Goal: Information Seeking & Learning: Understand process/instructions

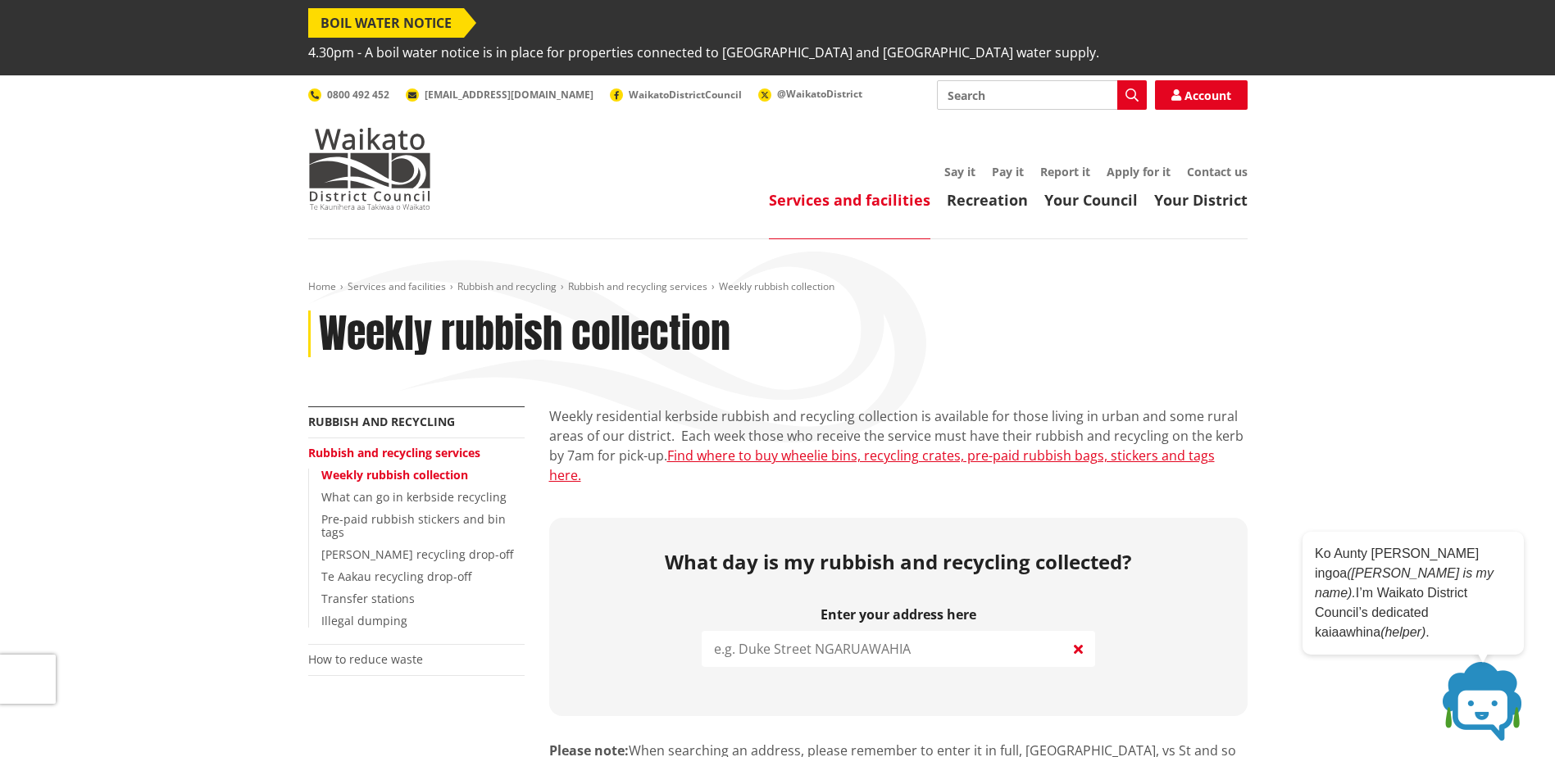
click at [1015, 631] on input "search" at bounding box center [898, 649] width 393 height 36
paste input "3 Caesar Roose Place, Huntly,"
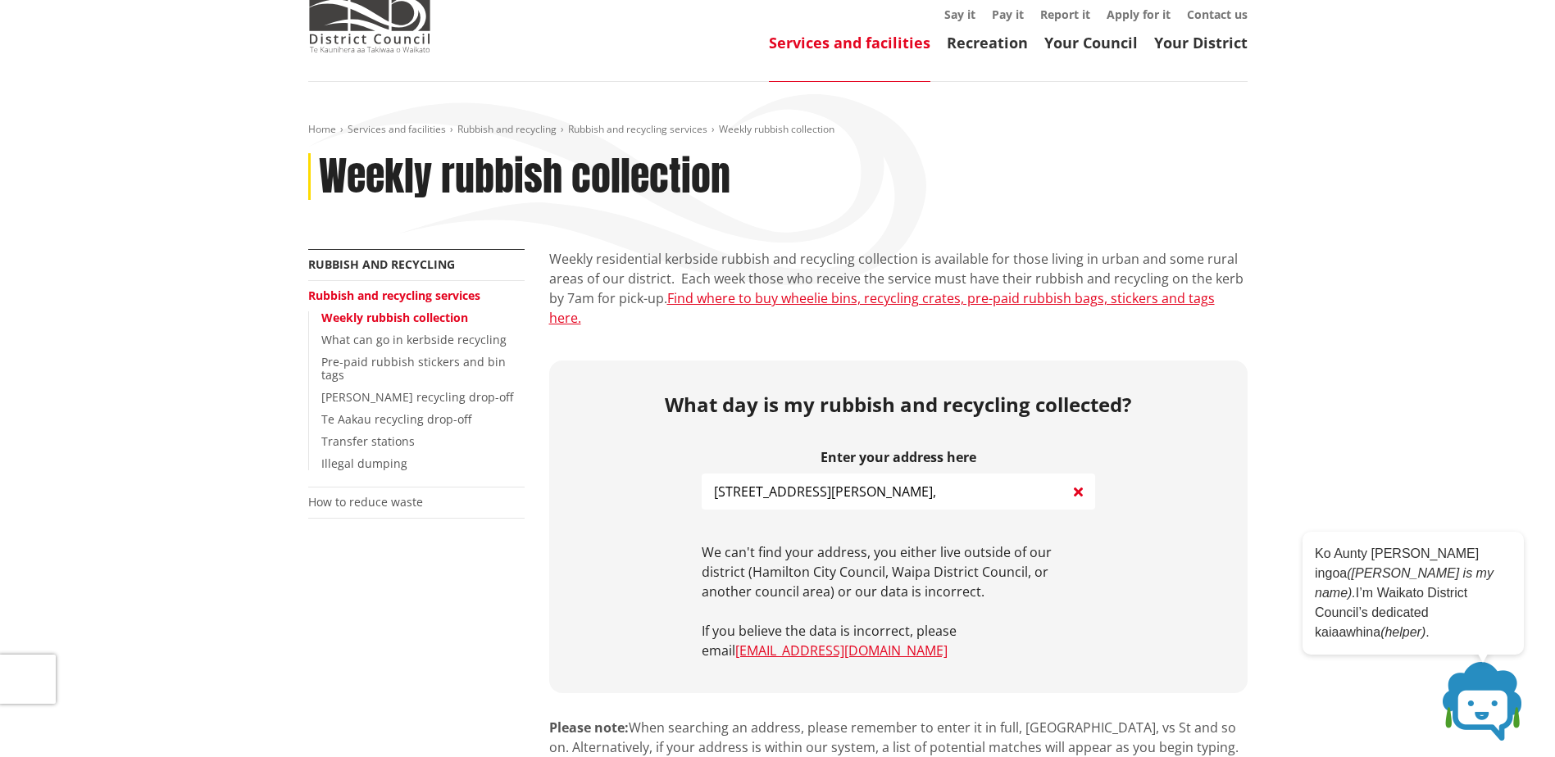
scroll to position [246, 0]
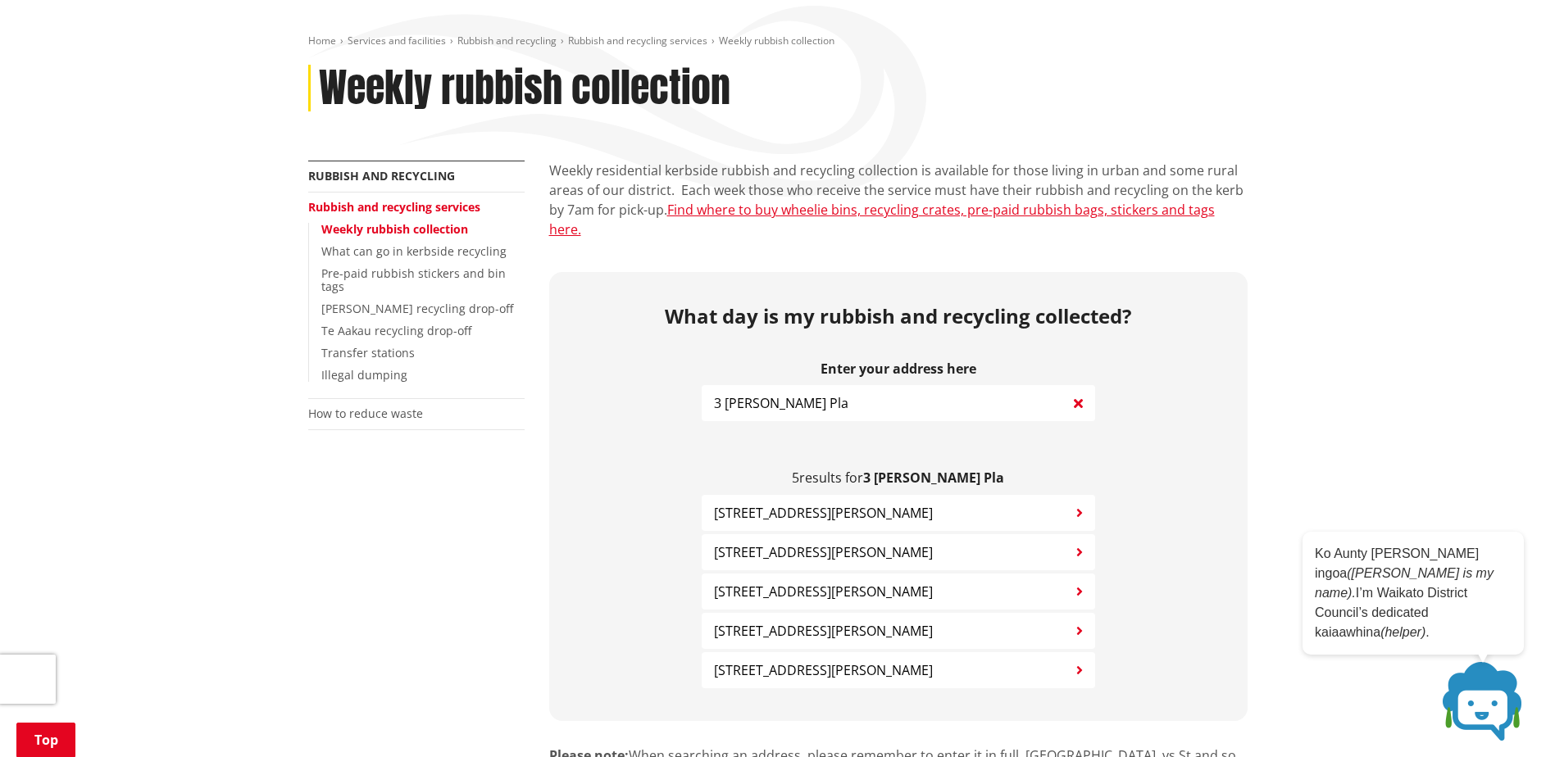
type input "3 Caesar Roose Pla"
click at [951, 652] on button "3 Caesar Roose Place HUNTLY" at bounding box center [898, 670] width 393 height 36
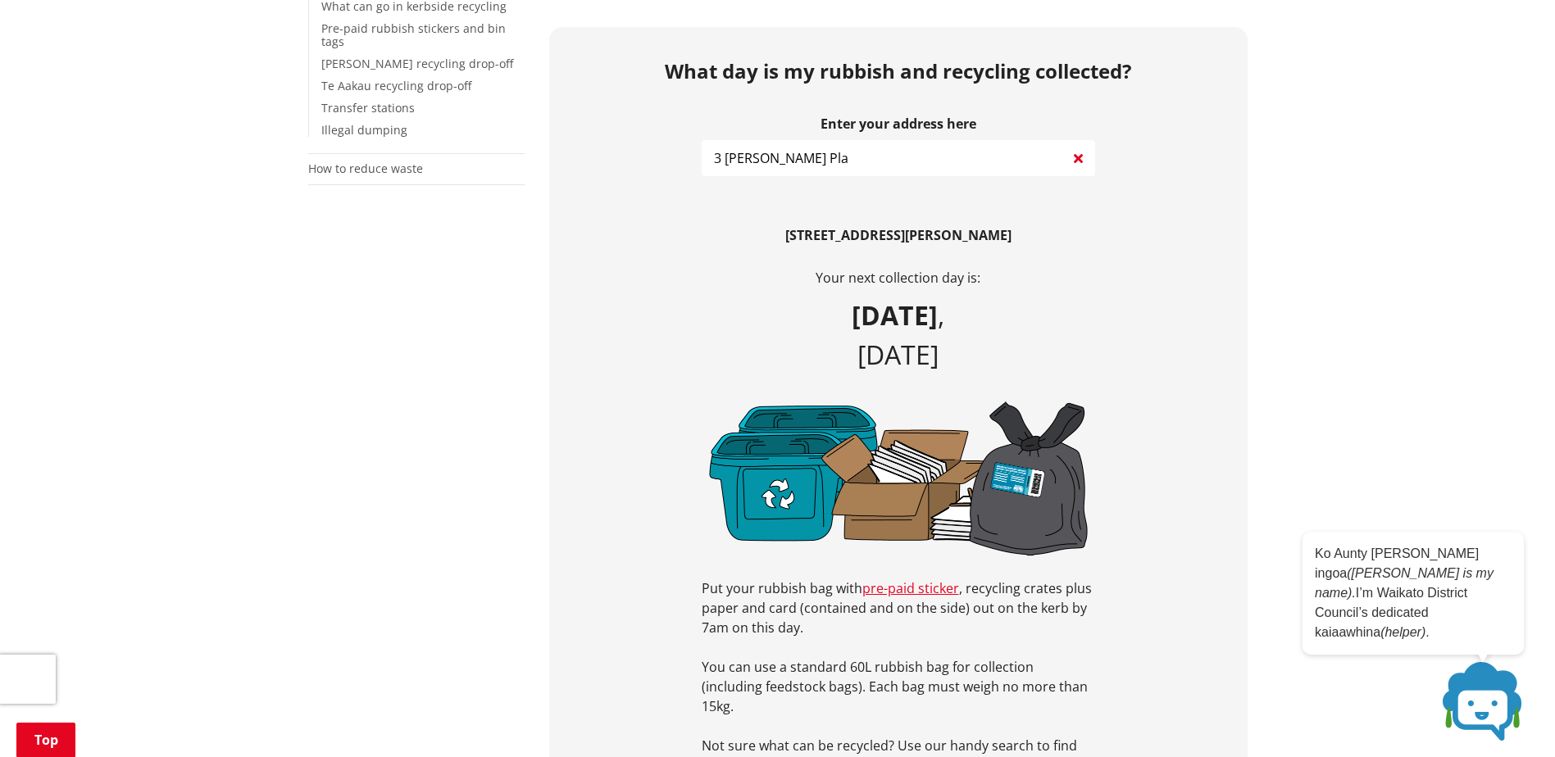
scroll to position [492, 0]
click at [897, 579] on link "pre-paid sticker" at bounding box center [910, 588] width 97 height 18
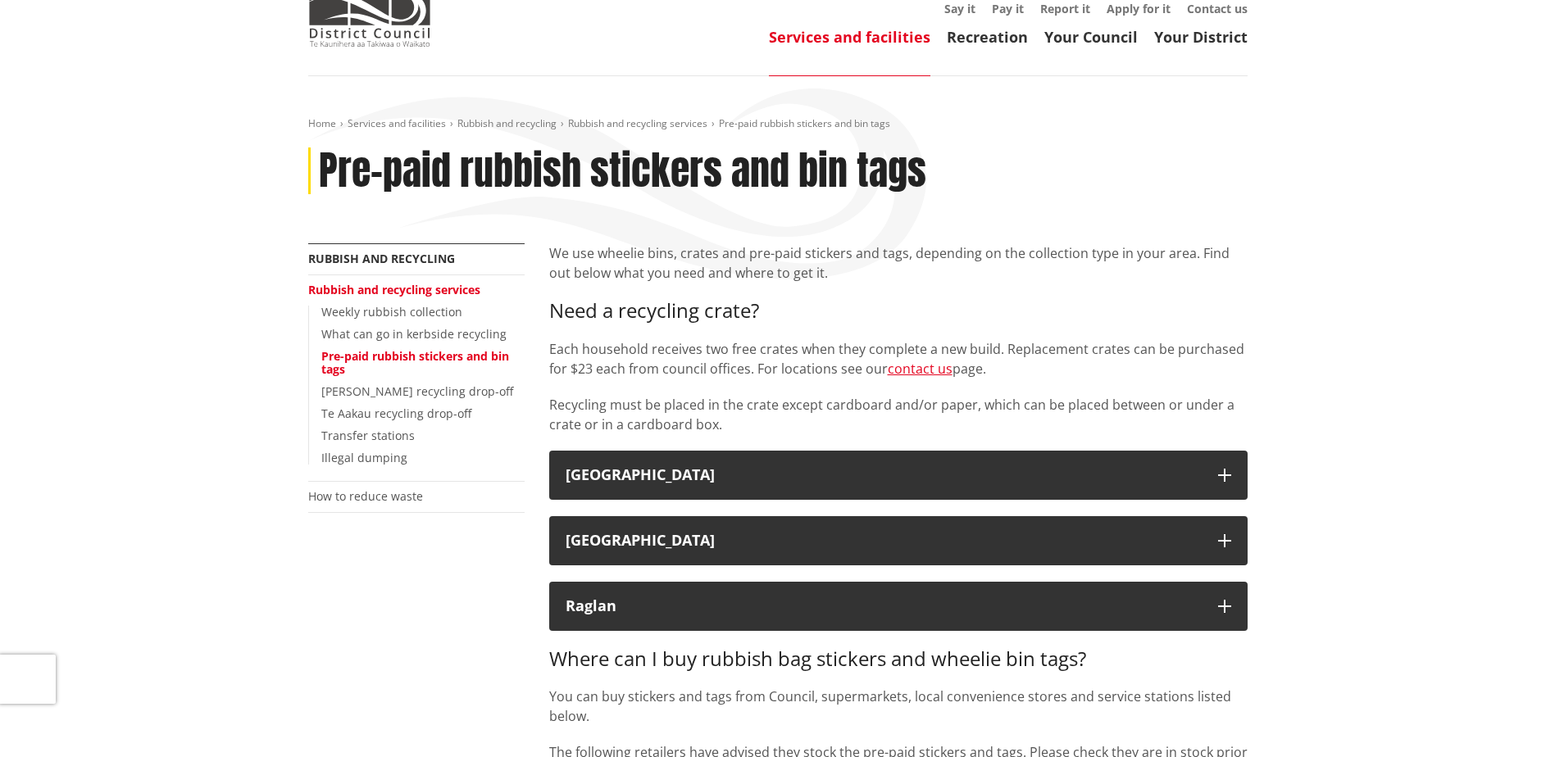
scroll to position [164, 0]
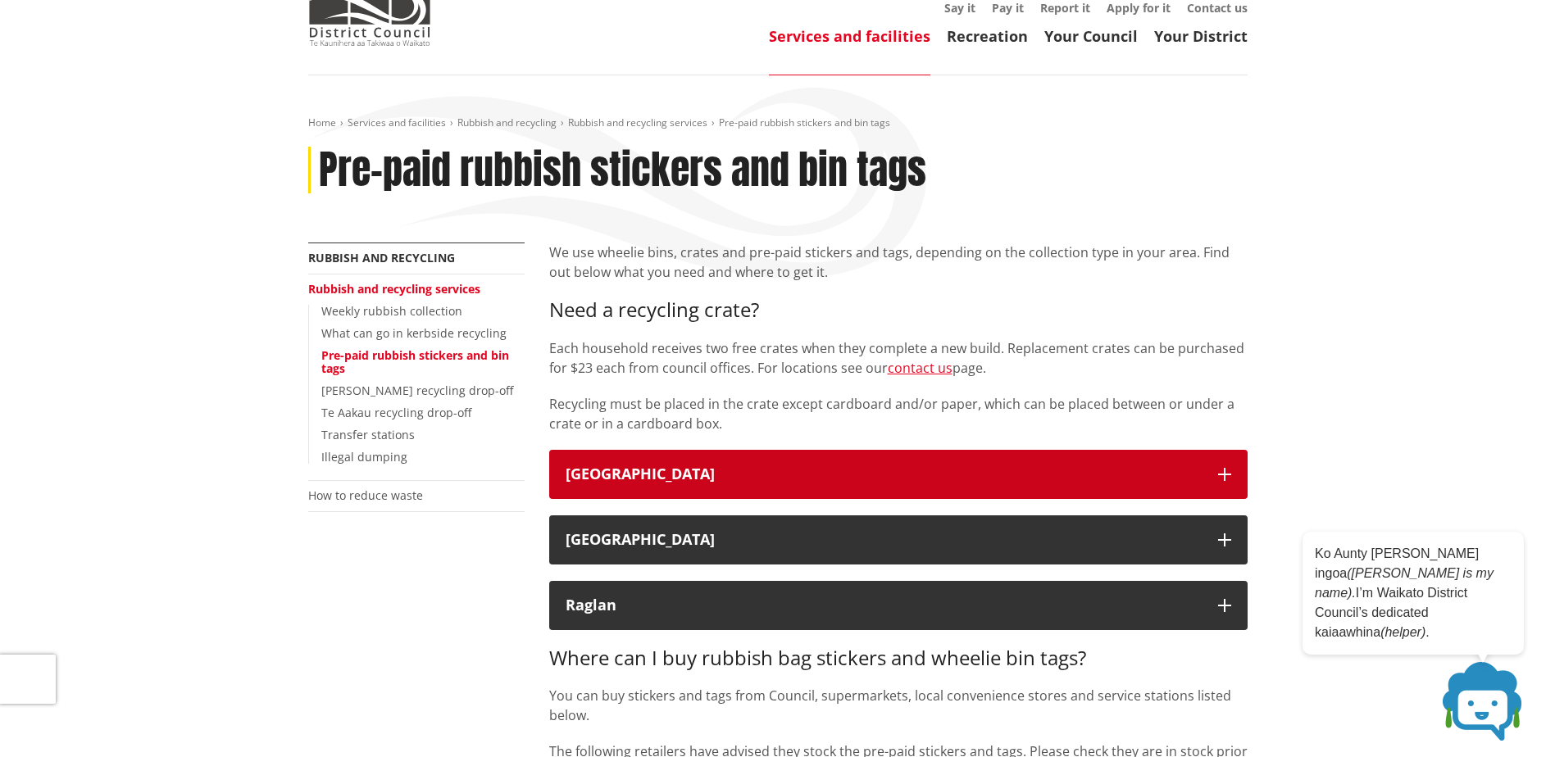
click at [1226, 468] on icon "button" at bounding box center [1224, 474] width 13 height 13
